Goal: Transaction & Acquisition: Purchase product/service

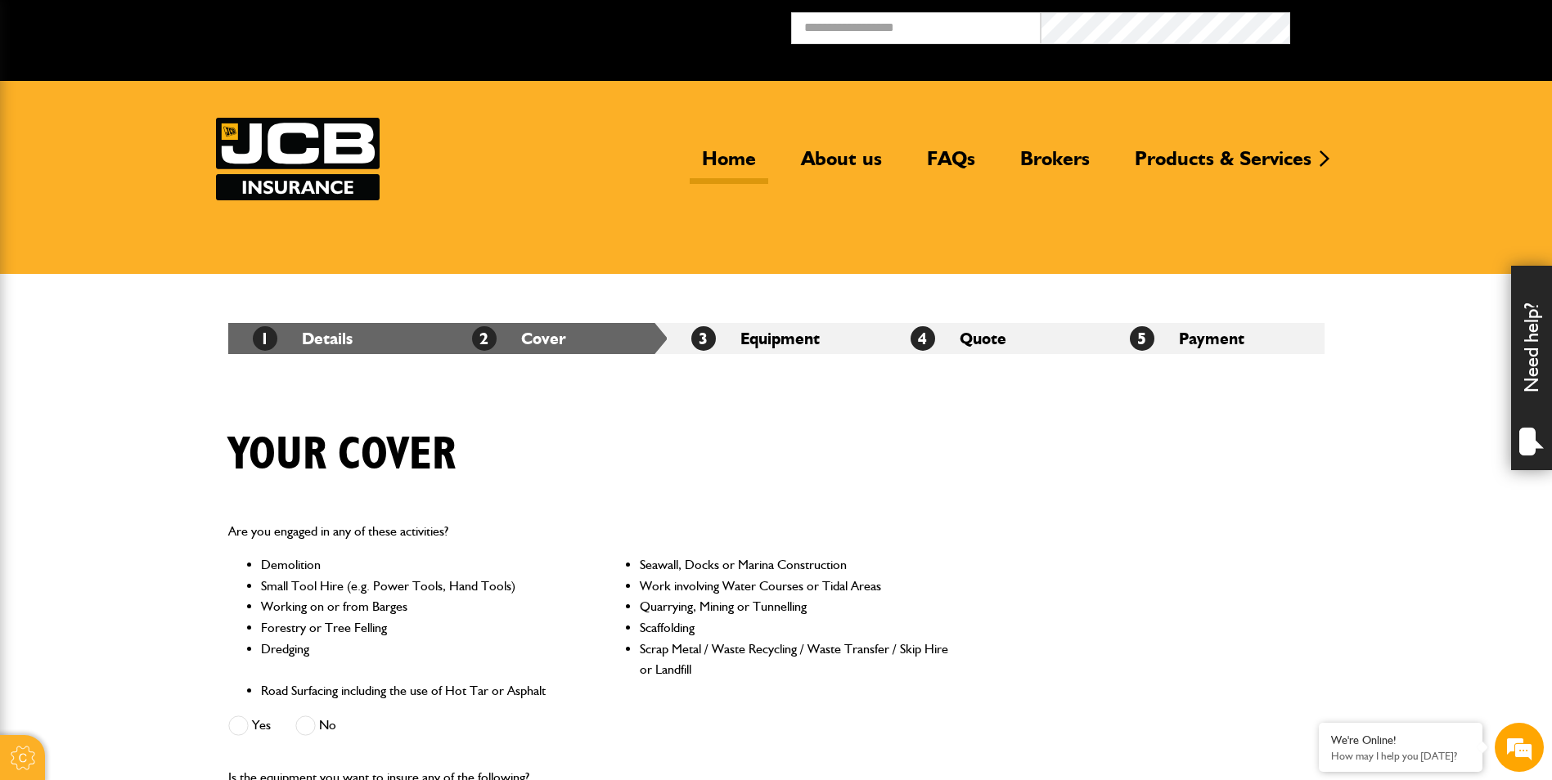
click at [737, 155] on link "Home" at bounding box center [729, 165] width 79 height 38
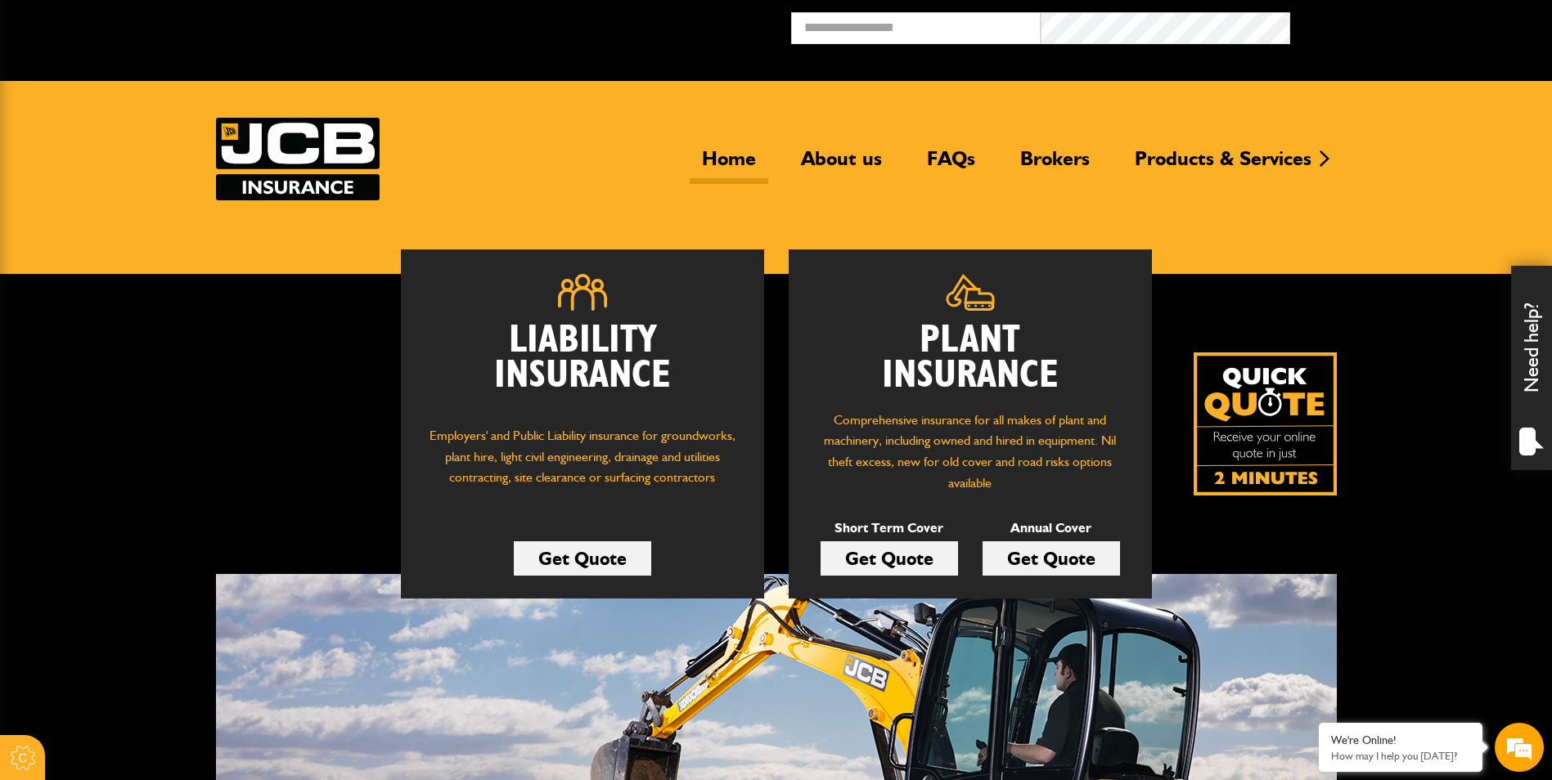
click at [892, 558] on link "Get Quote" at bounding box center [888, 559] width 137 height 34
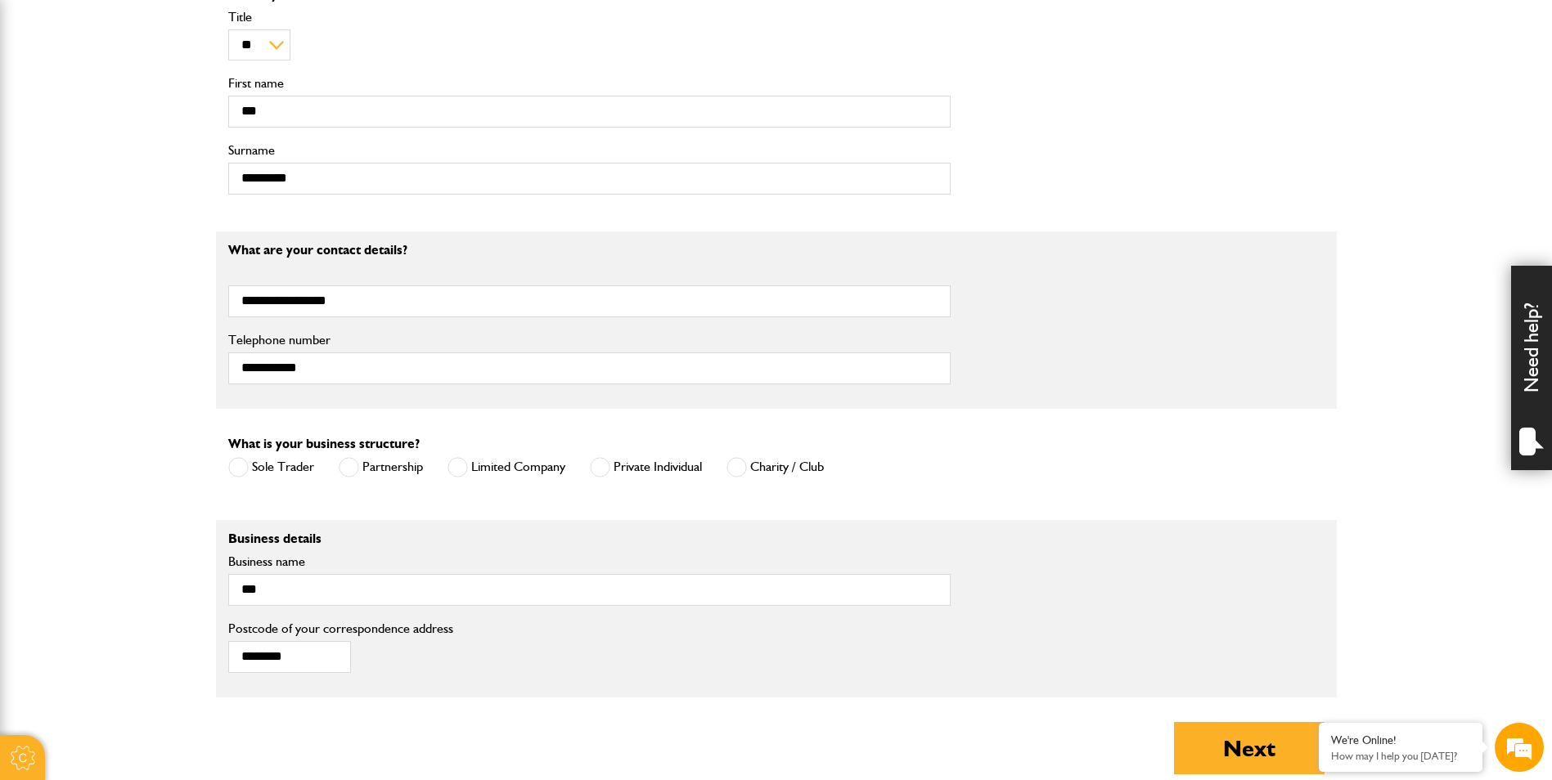
scroll to position [982, 0]
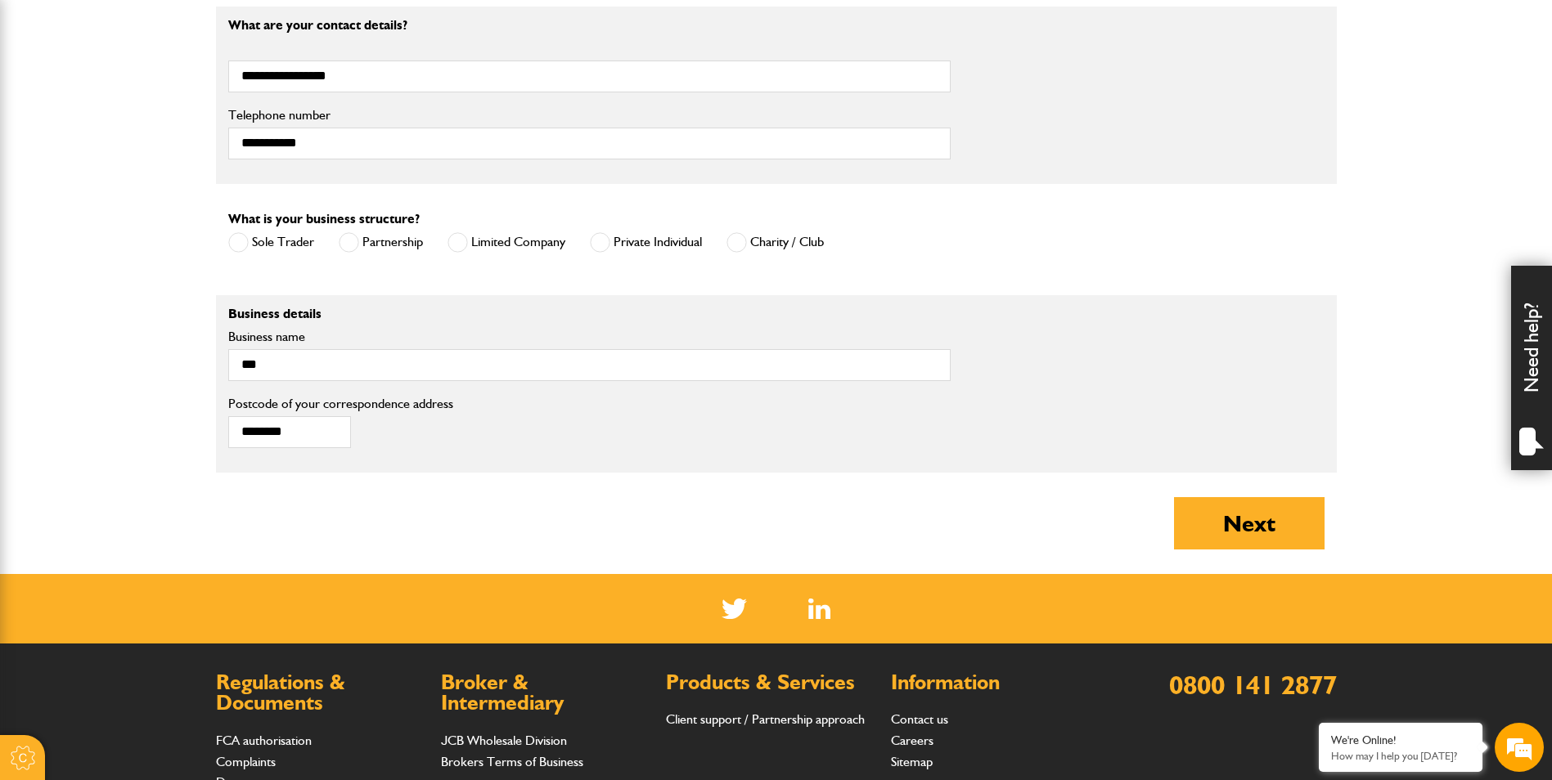
click at [605, 246] on span at bounding box center [600, 242] width 20 height 20
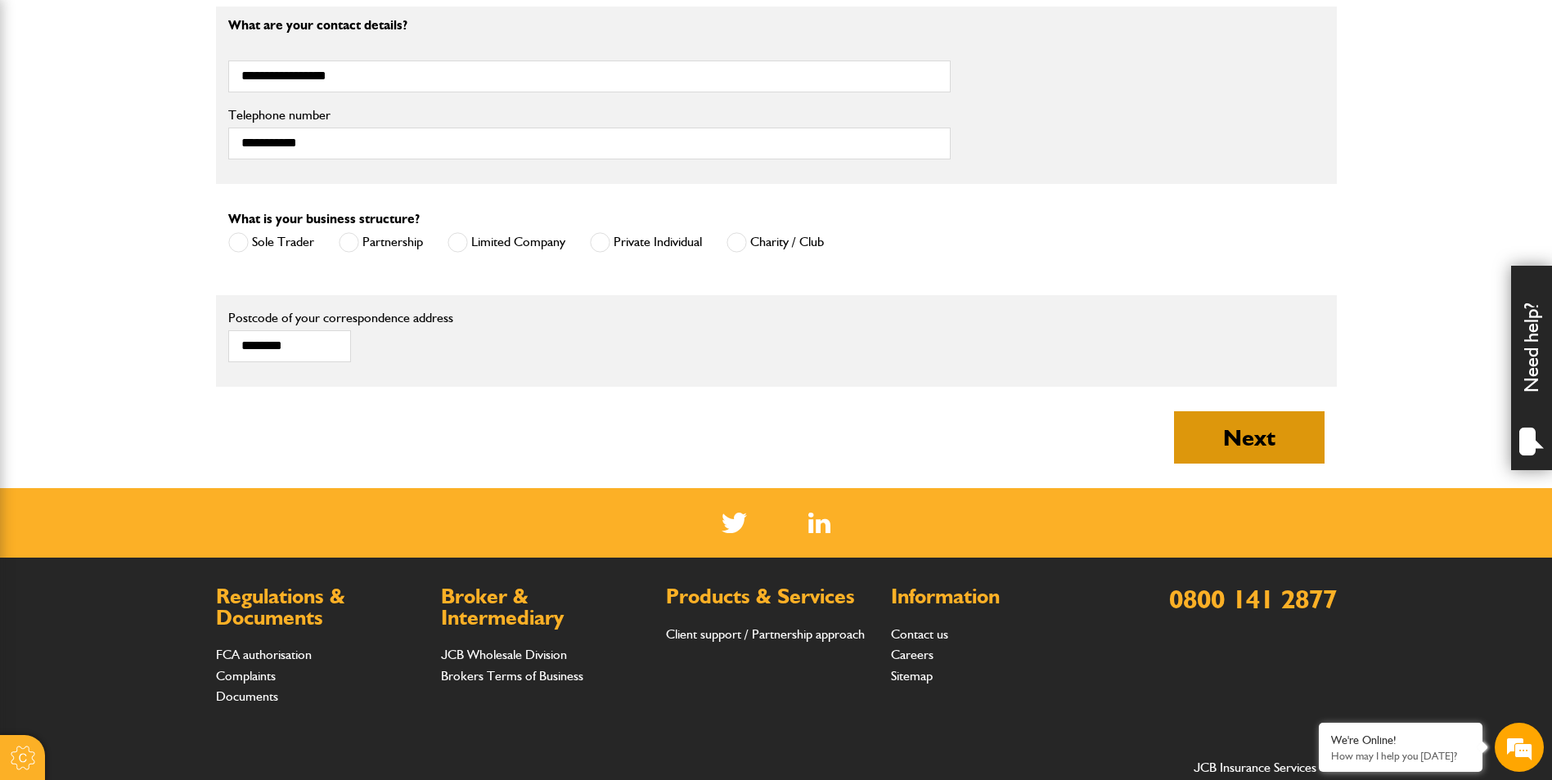
click at [1264, 435] on button "Next" at bounding box center [1249, 437] width 151 height 52
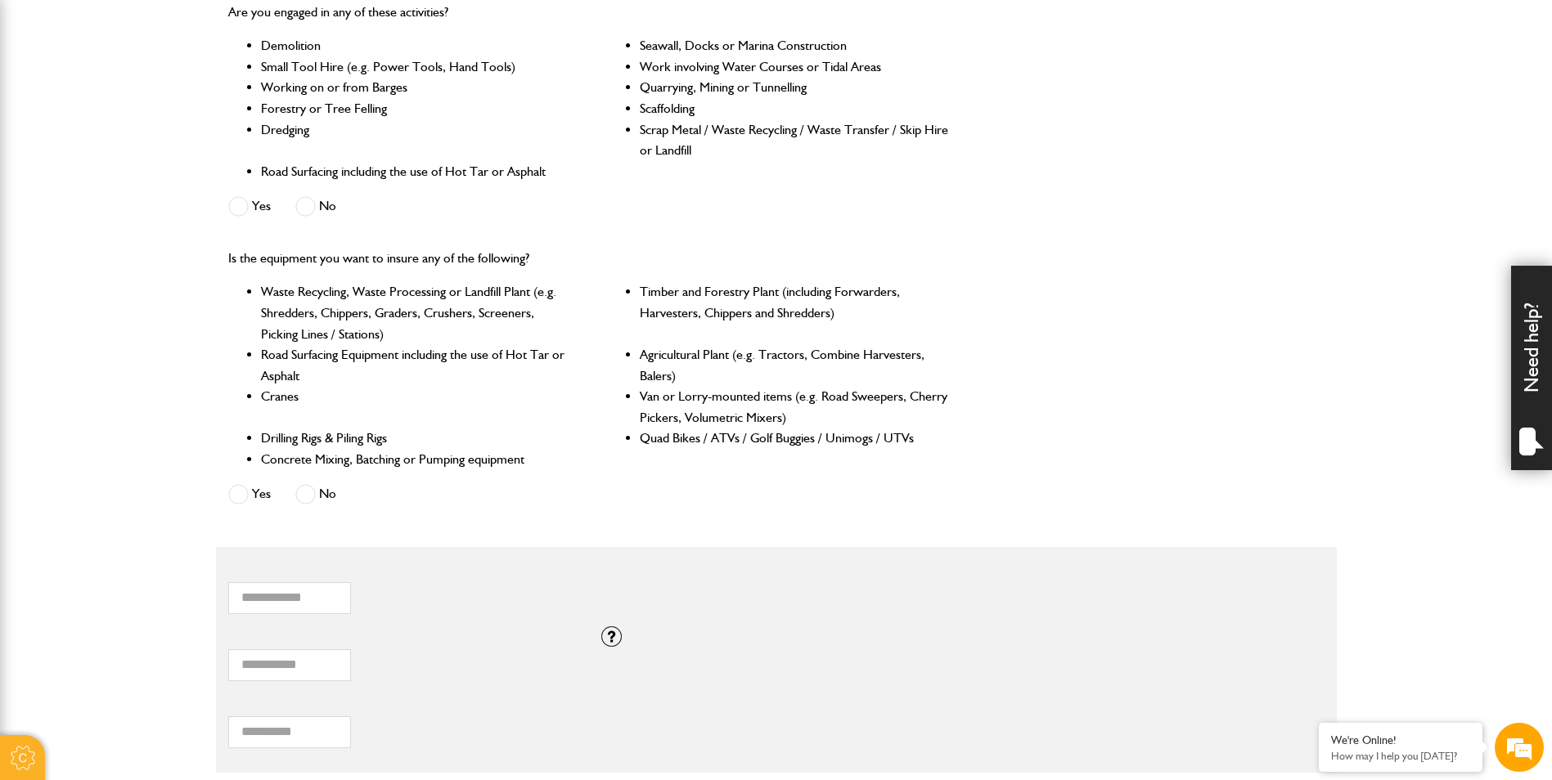
scroll to position [491, 0]
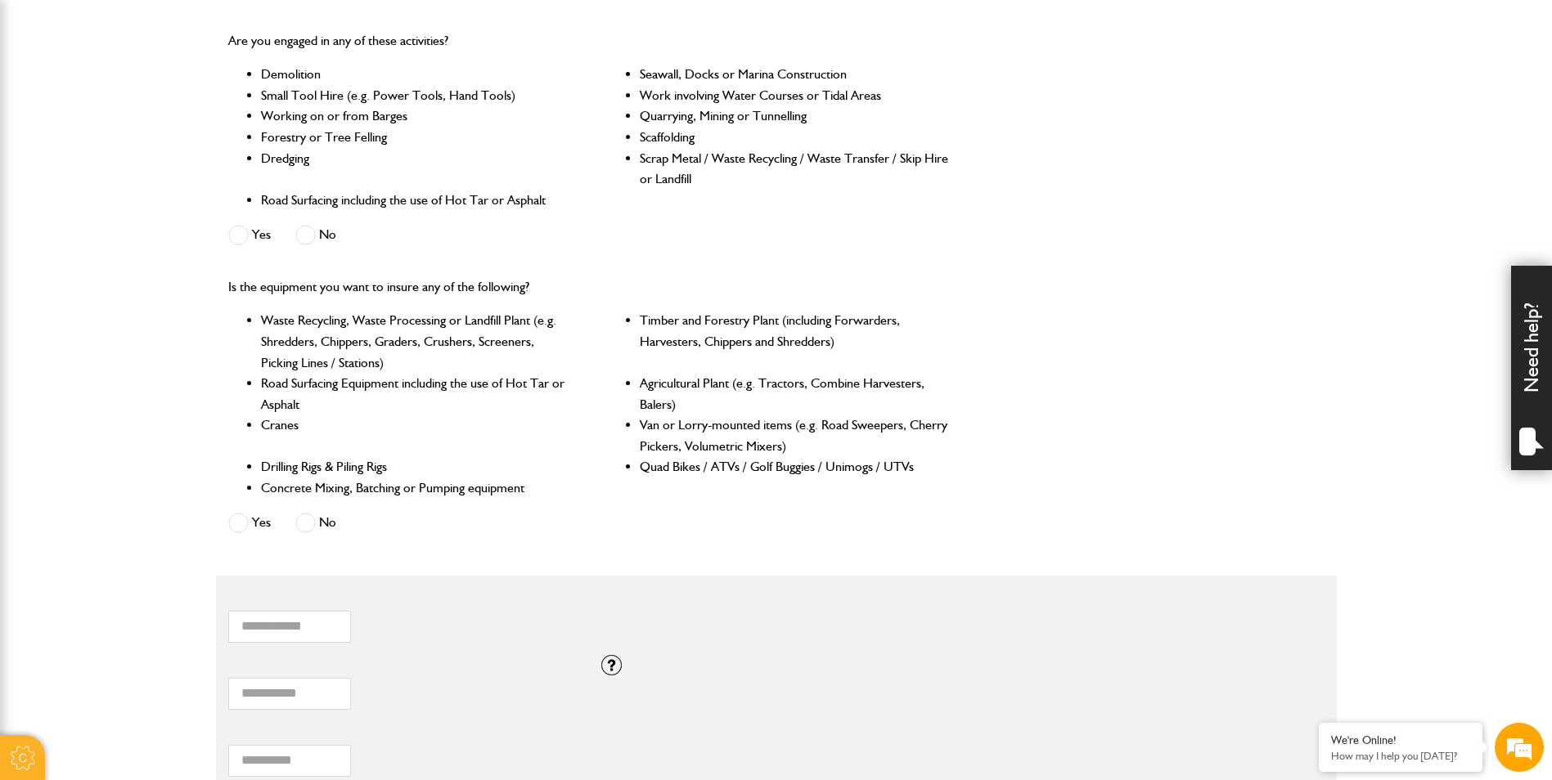
click at [312, 526] on span at bounding box center [305, 523] width 20 height 20
click at [307, 235] on span at bounding box center [305, 235] width 20 height 20
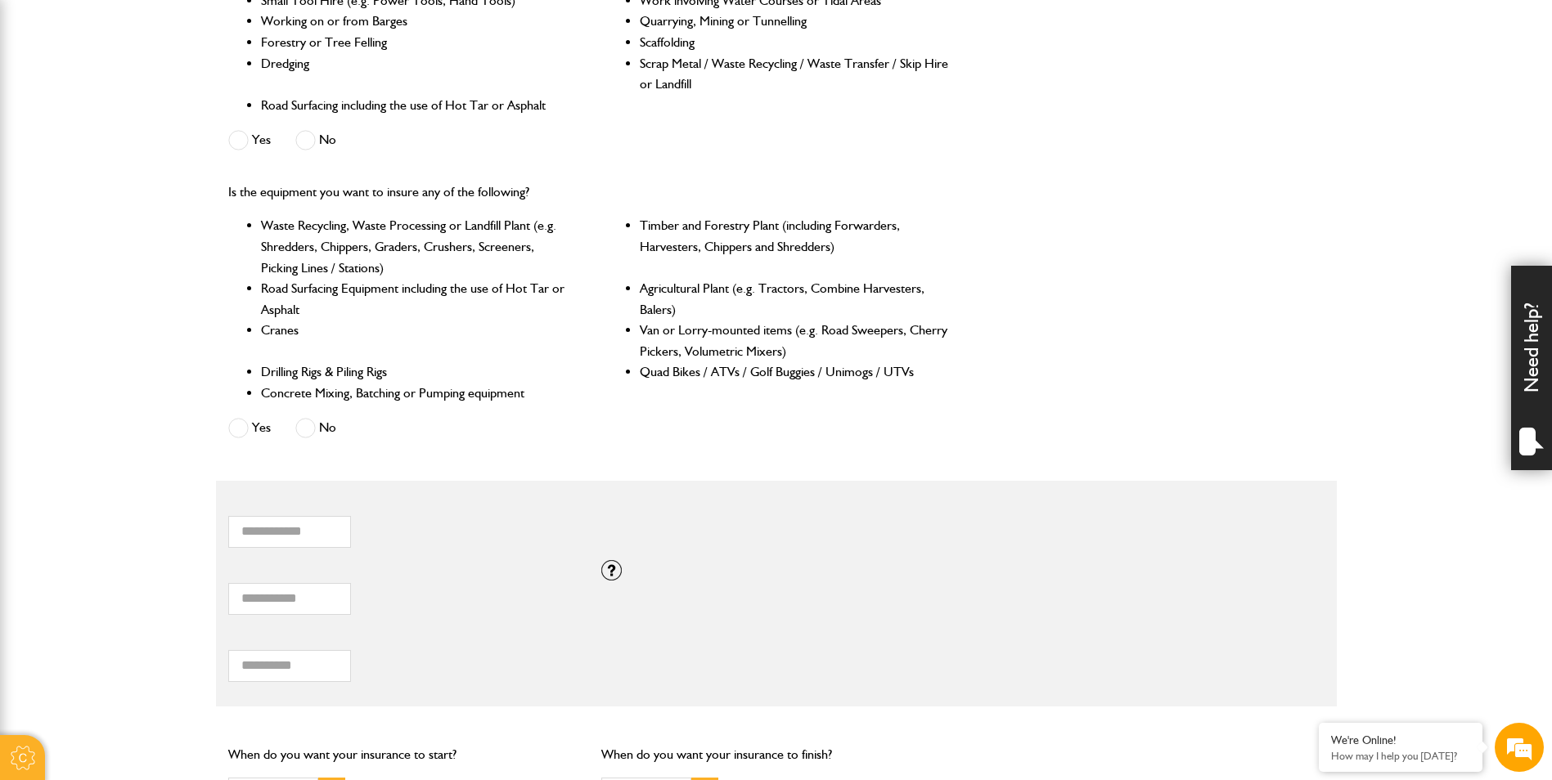
scroll to position [736, 0]
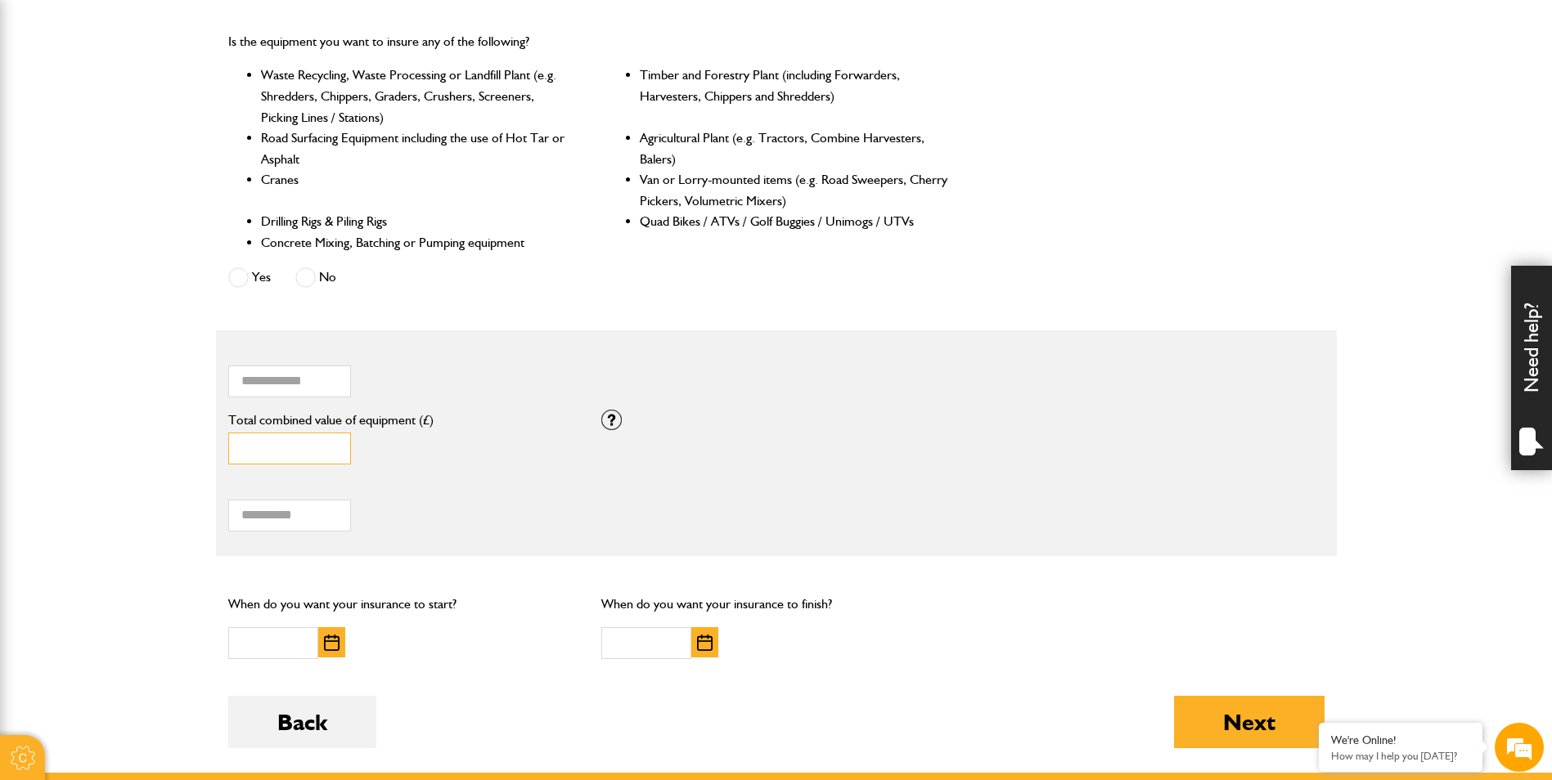
click at [279, 445] on input "*" at bounding box center [289, 449] width 123 height 32
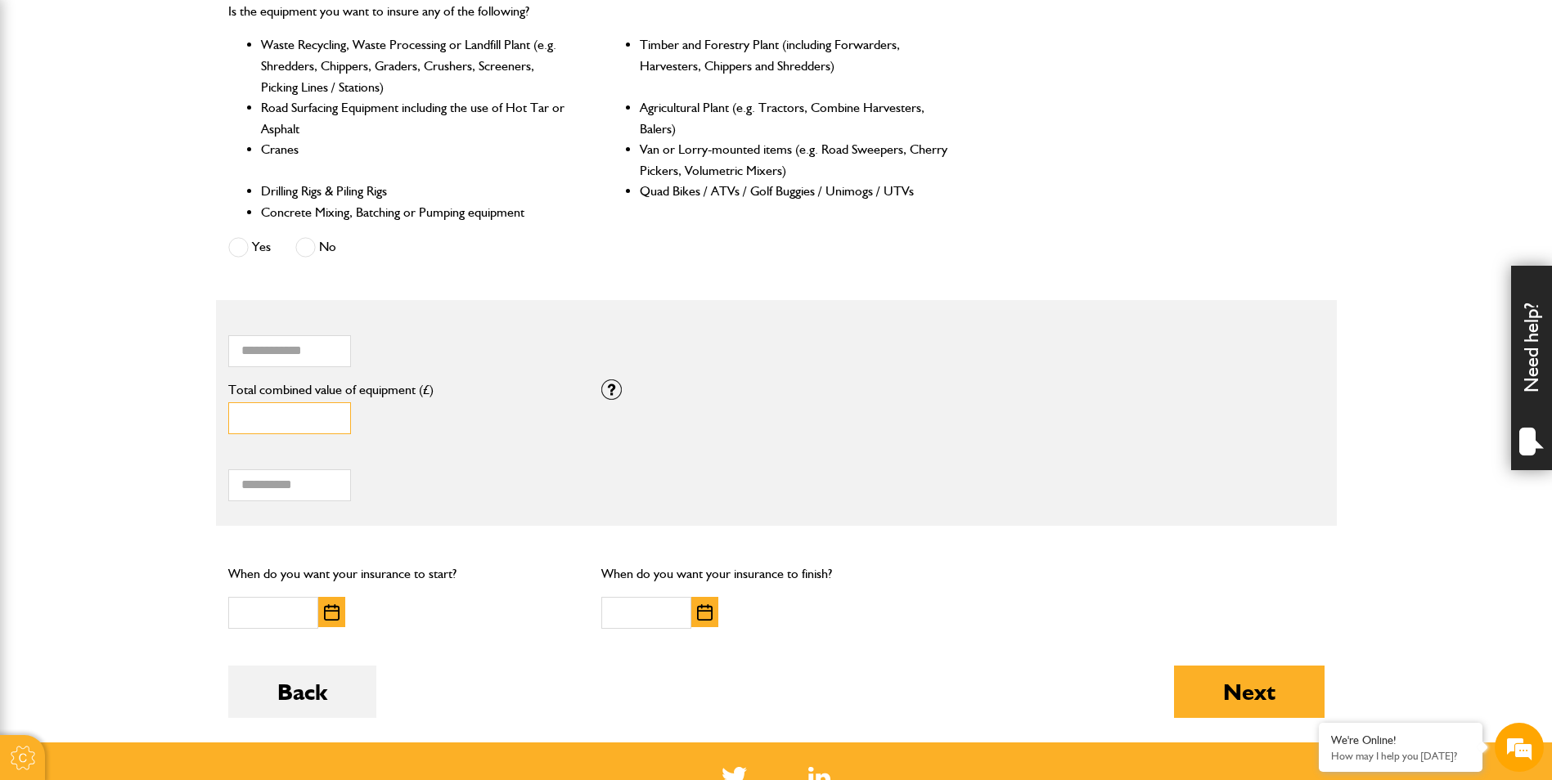
scroll to position [818, 0]
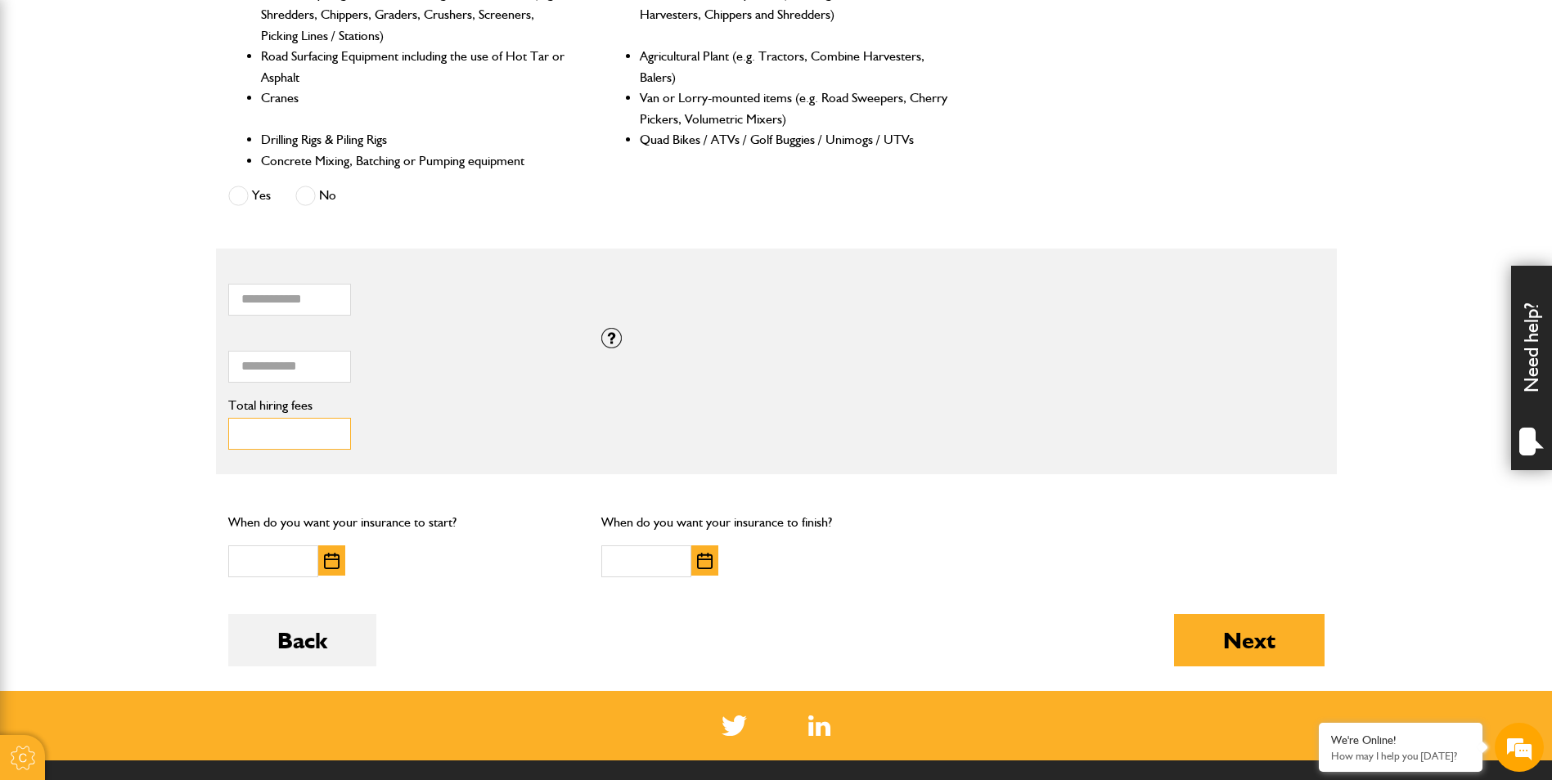
click at [262, 432] on input "Total hiring fees" at bounding box center [289, 434] width 123 height 32
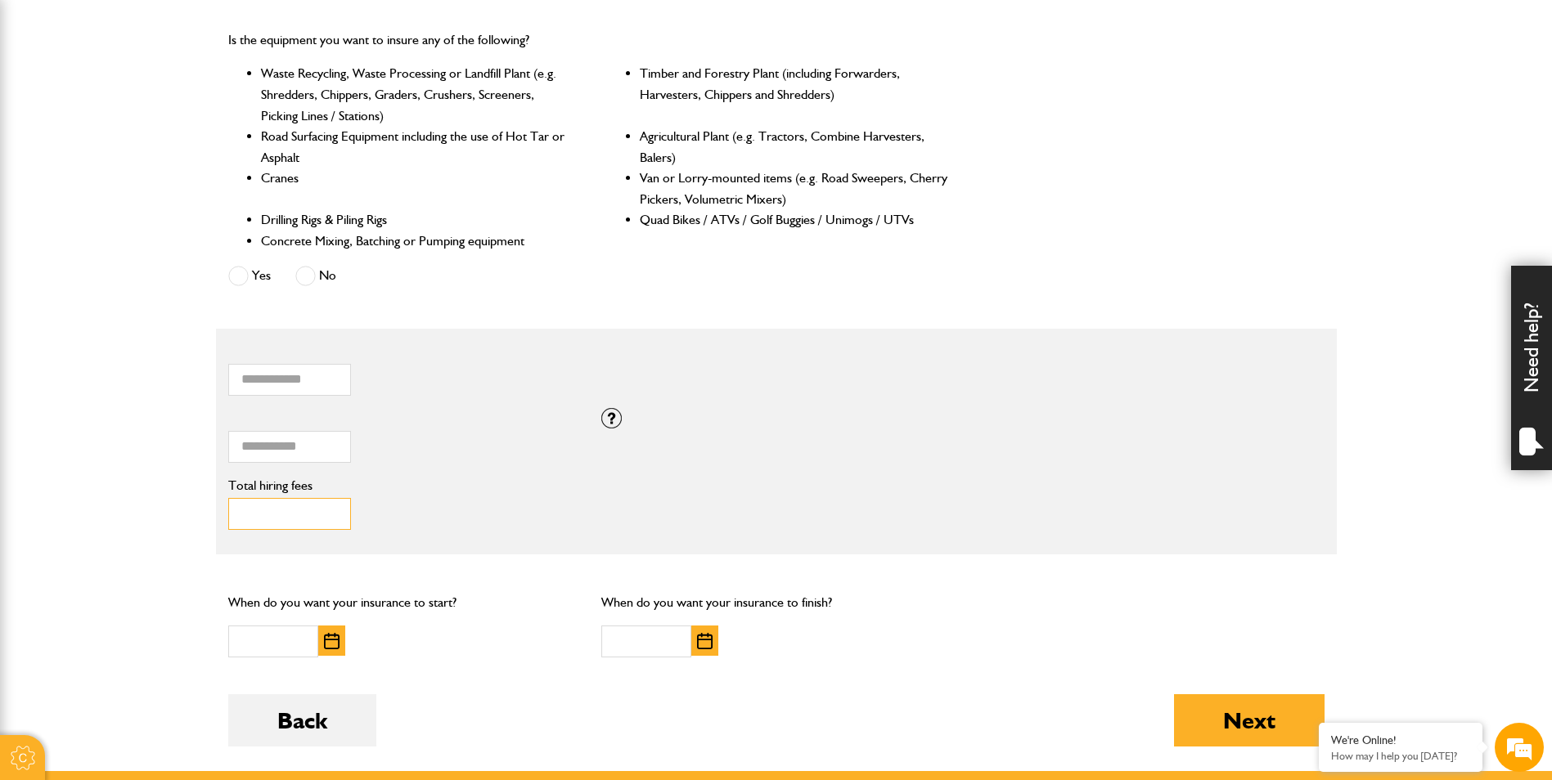
scroll to position [736, 0]
